Goal: Task Accomplishment & Management: Use online tool/utility

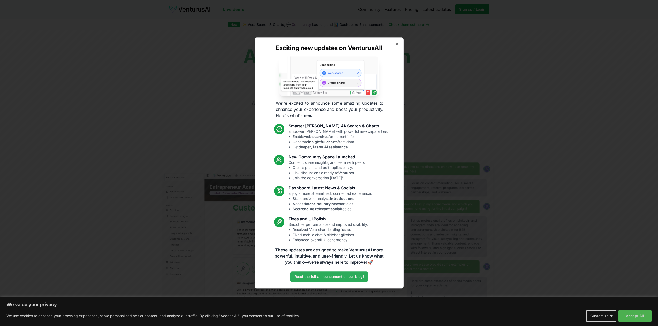
click at [337, 275] on link "Read the full announcement on our blog!" at bounding box center [329, 277] width 78 height 10
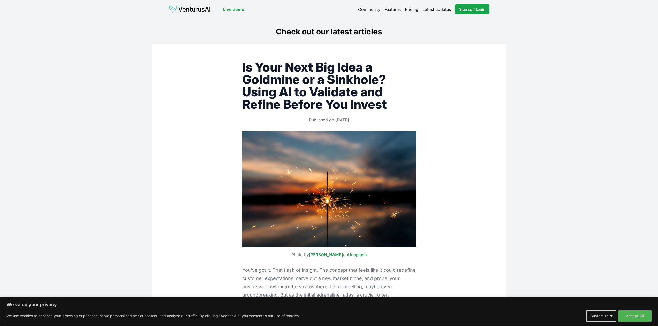
click at [233, 9] on link "Live demo" at bounding box center [233, 9] width 21 height 6
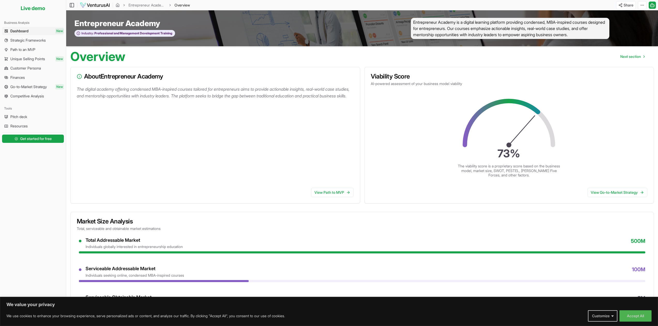
click at [111, 99] on p "The digital academy offering condensed MBA-inspired courses tailored for entrep…" at bounding box center [216, 92] width 279 height 13
click at [13, 40] on span "Strategic Frameworks" at bounding box center [27, 40] width 35 height 5
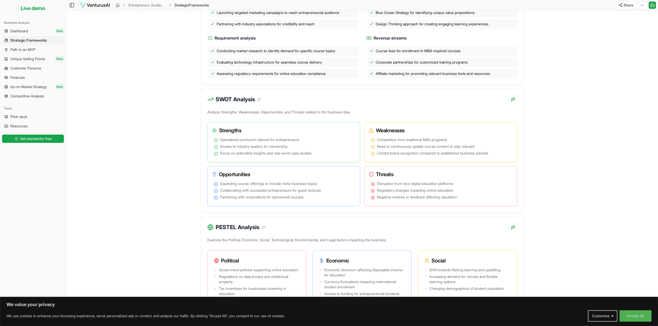
scroll to position [188, 0]
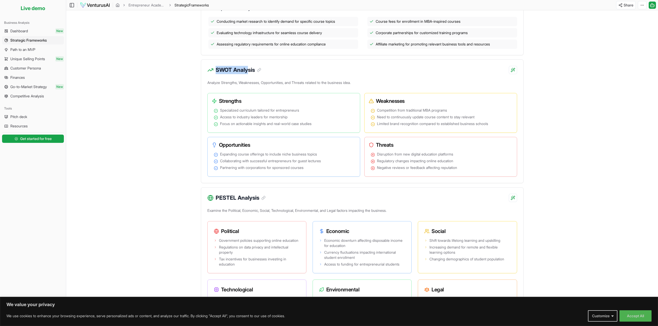
drag, startPoint x: 216, startPoint y: 70, endPoint x: 248, endPoint y: 71, distance: 32.1
click at [248, 71] on h3 "SWOT Analysis" at bounding box center [239, 70] width 46 height 8
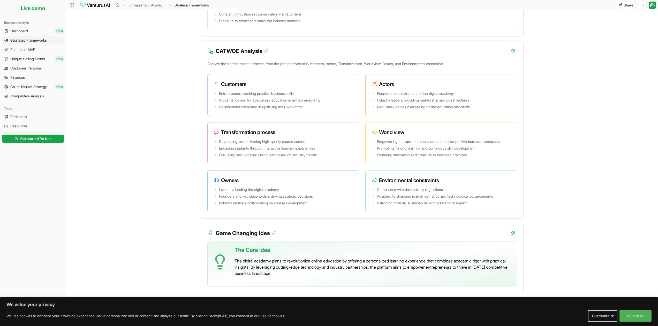
scroll to position [816, 0]
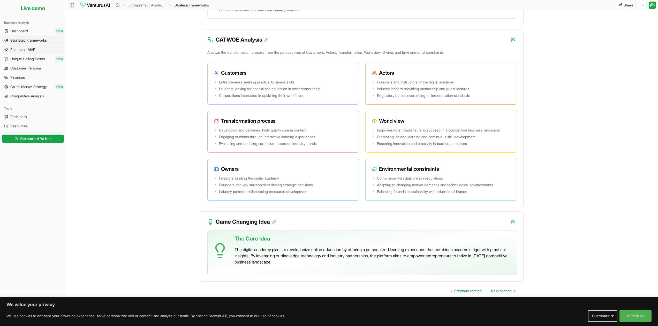
click at [41, 49] on link "Path to an MVP" at bounding box center [33, 50] width 62 height 8
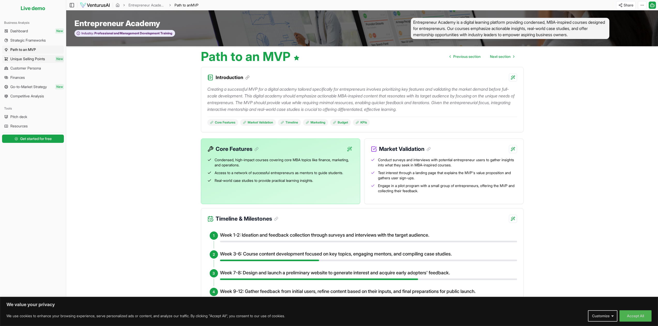
click at [27, 59] on span "Unique Selling Points" at bounding box center [27, 58] width 35 height 5
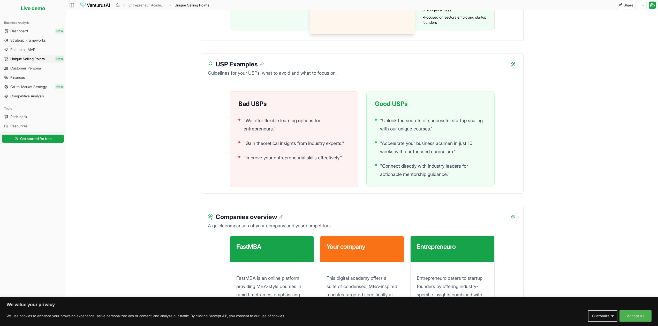
scroll to position [469, 0]
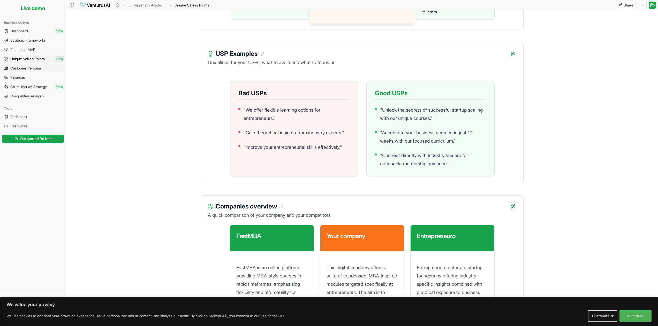
click at [32, 69] on span "Customer Persona" at bounding box center [25, 68] width 31 height 5
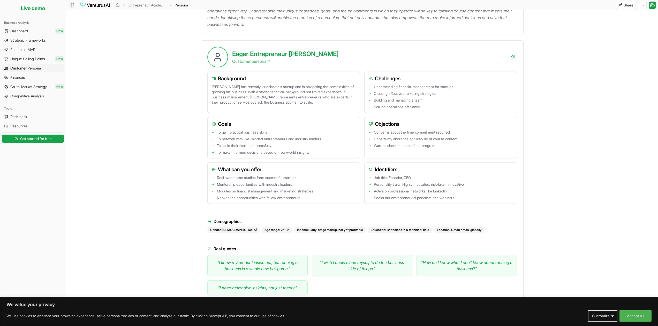
scroll to position [119, 0]
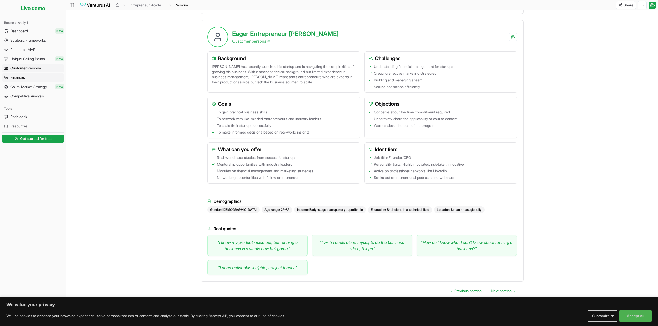
click at [25, 77] on span "Finances" at bounding box center [17, 77] width 14 height 5
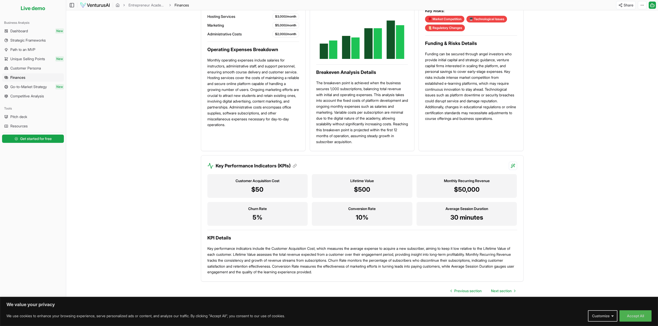
scroll to position [73, 0]
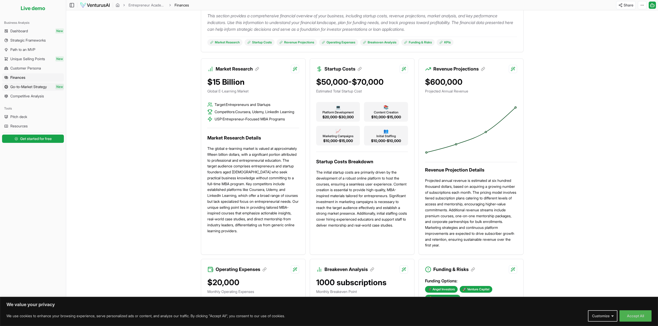
click at [26, 87] on span "Go-to-Market Strategy" at bounding box center [28, 86] width 36 height 5
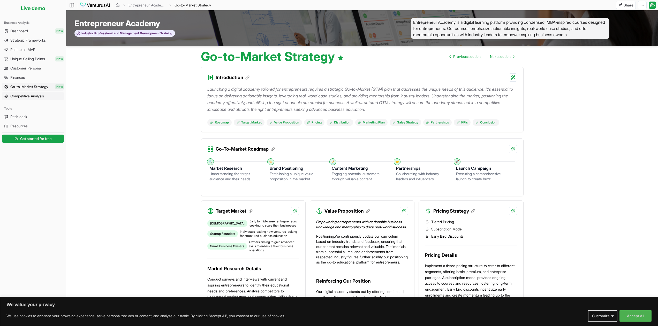
click at [18, 92] on link "Competitive Analysis" at bounding box center [33, 96] width 62 height 8
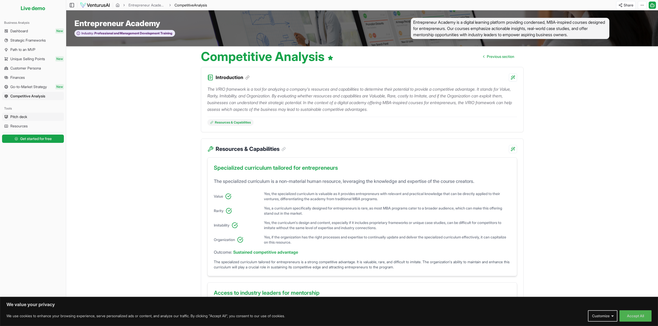
click at [33, 120] on link "Pitch deck" at bounding box center [33, 117] width 62 height 8
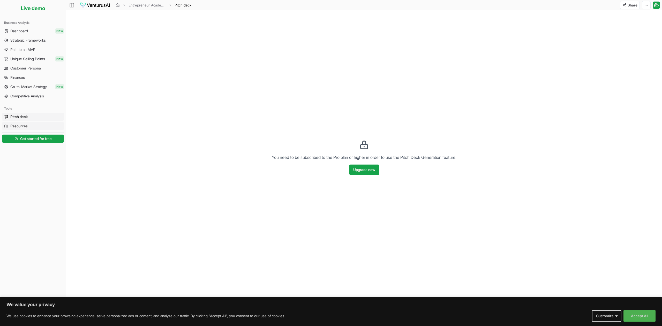
click at [31, 127] on link "Resources" at bounding box center [33, 126] width 62 height 8
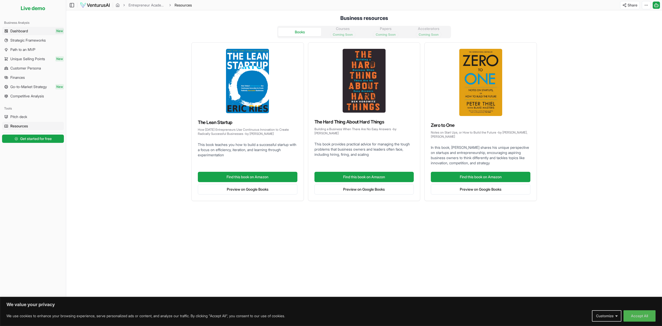
click at [25, 29] on span "Dashboard" at bounding box center [19, 30] width 18 height 5
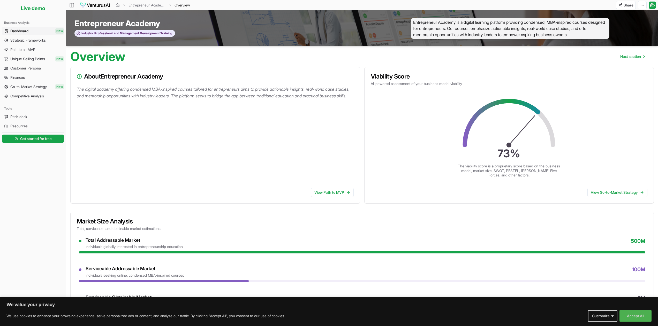
click at [98, 3] on img at bounding box center [95, 5] width 30 height 6
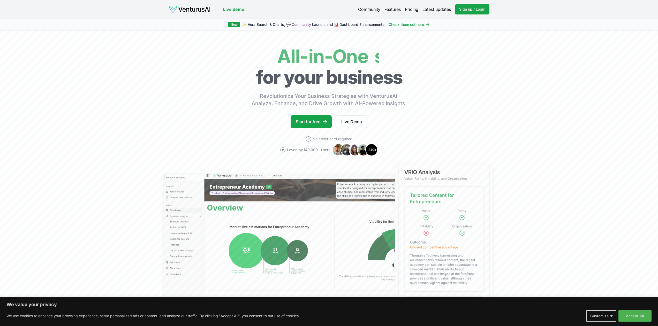
click at [410, 8] on link "Pricing" at bounding box center [411, 9] width 13 height 6
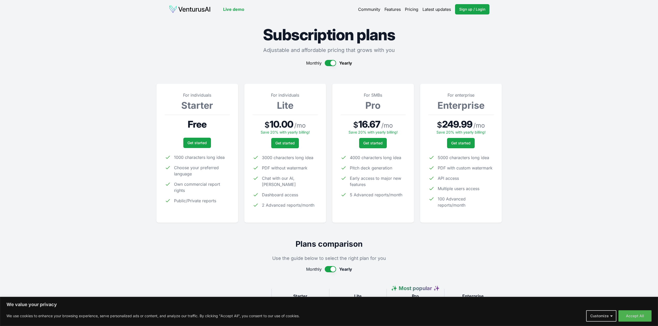
click at [363, 8] on link "Community" at bounding box center [369, 9] width 22 height 6
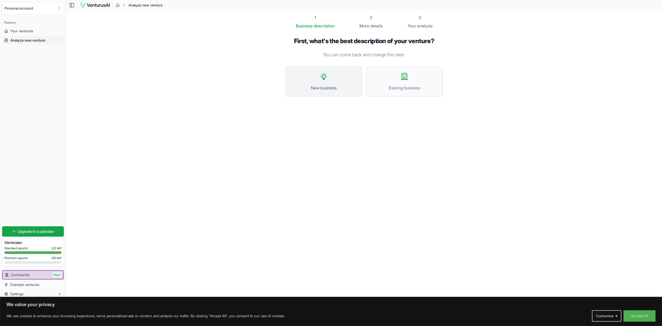
click at [329, 91] on span "New business" at bounding box center [323, 88] width 65 height 6
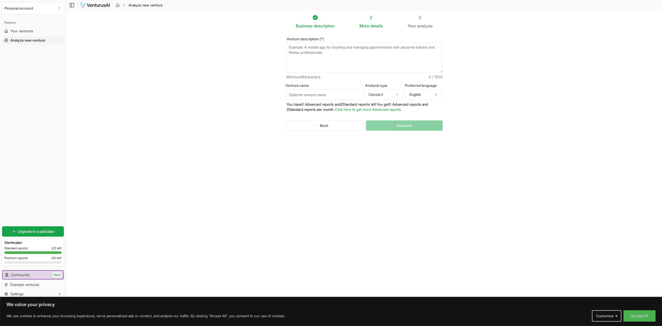
click at [302, 45] on textarea "Venture description (*)" at bounding box center [364, 57] width 157 height 31
paste textarea "Founders often struggle to properly validate their business ideas. The manual r…"
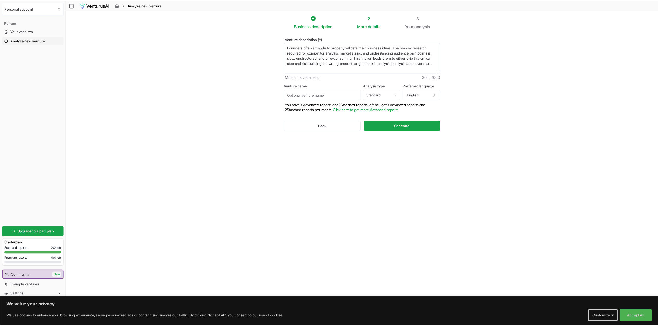
scroll to position [3, 0]
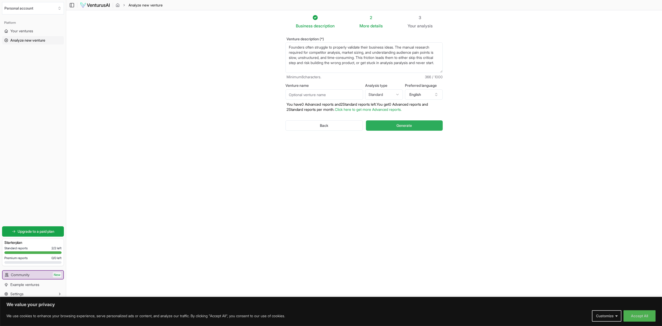
type textarea "Founders often struggle to properly validate their business ideas. The manual r…"
click at [407, 127] on span "Generate" at bounding box center [405, 125] width 16 height 5
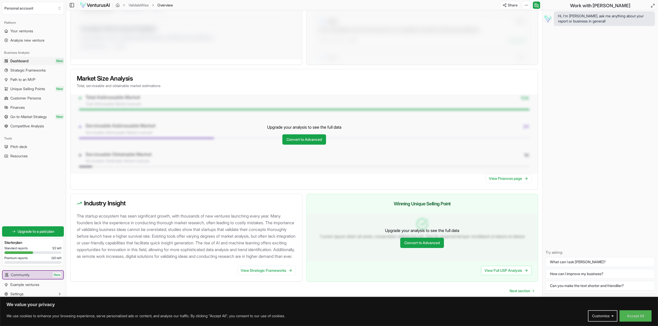
scroll to position [335, 0]
click at [31, 72] on span "Strategic Frameworks" at bounding box center [27, 70] width 35 height 5
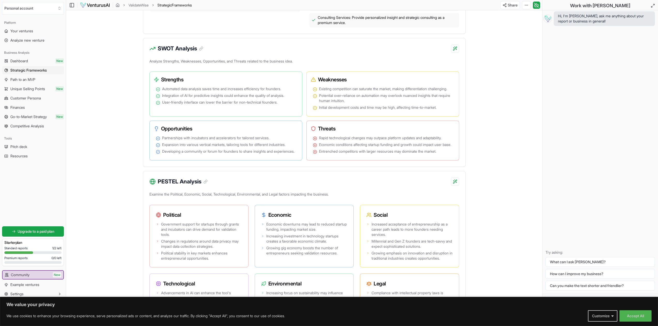
scroll to position [280, 0]
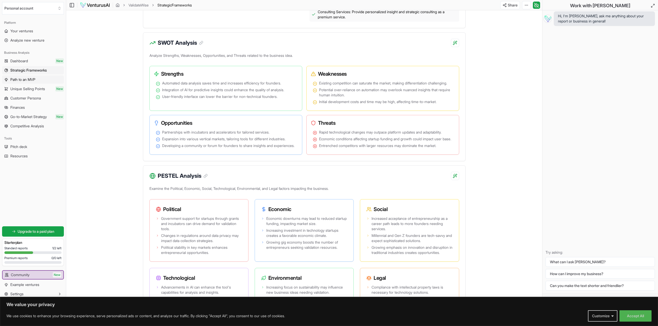
click at [28, 82] on span "Path to an MVP" at bounding box center [22, 79] width 25 height 5
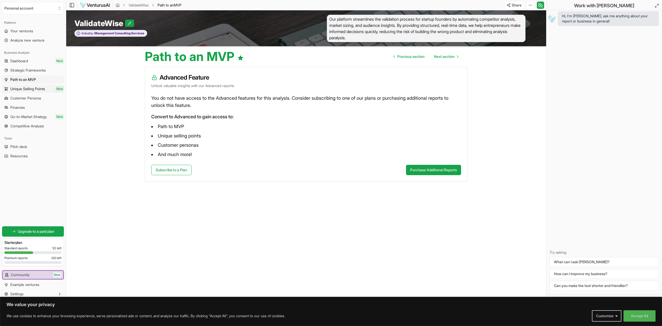
click at [29, 88] on span "Unique Selling Points" at bounding box center [27, 88] width 35 height 5
click at [29, 99] on span "Customer Persona" at bounding box center [25, 98] width 31 height 5
click at [20, 116] on span "Go-to-Market Strategy" at bounding box center [28, 116] width 36 height 5
